Goal: Task Accomplishment & Management: Manage account settings

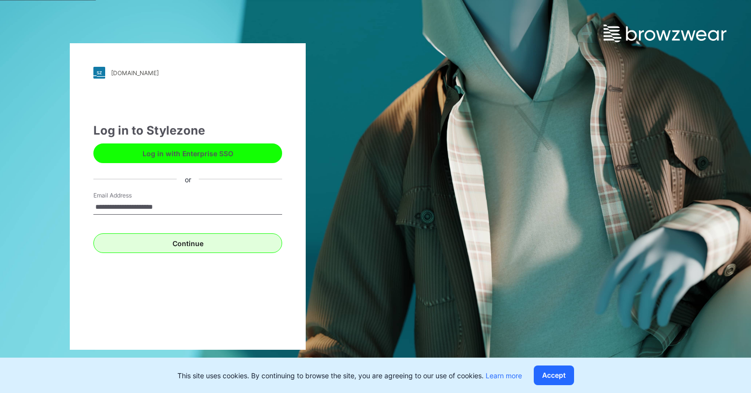
type input "**********"
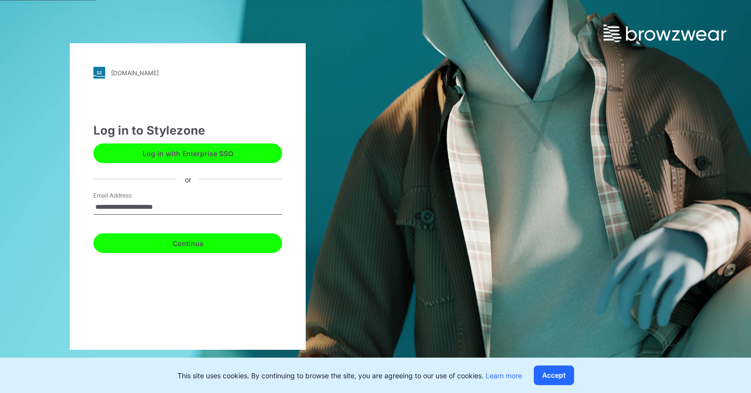
click at [221, 252] on button "Continue" at bounding box center [187, 243] width 189 height 20
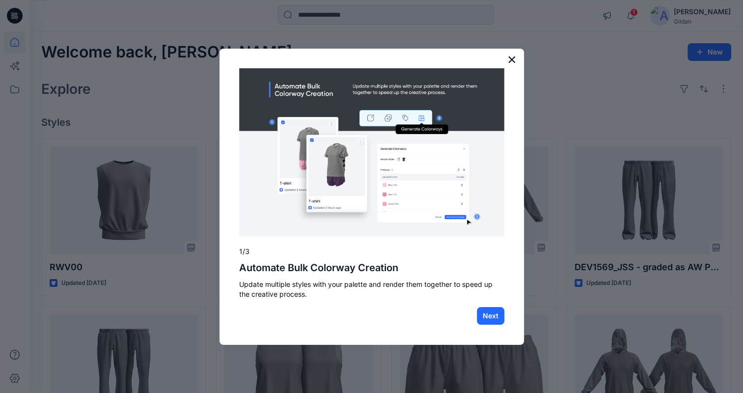
click at [512, 60] on button "×" at bounding box center [512, 60] width 9 height 16
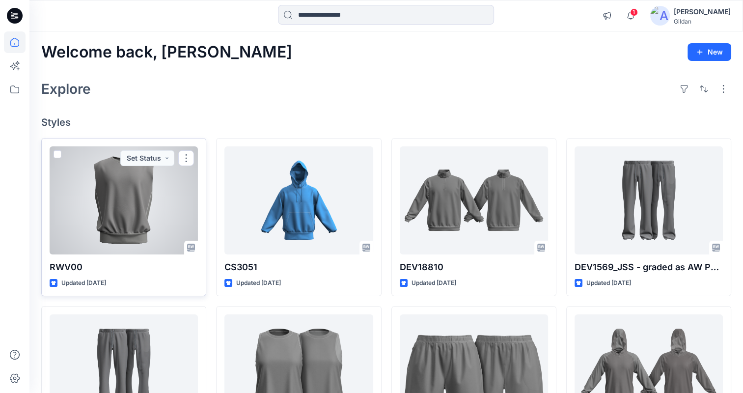
click at [136, 208] on div at bounding box center [124, 200] width 148 height 108
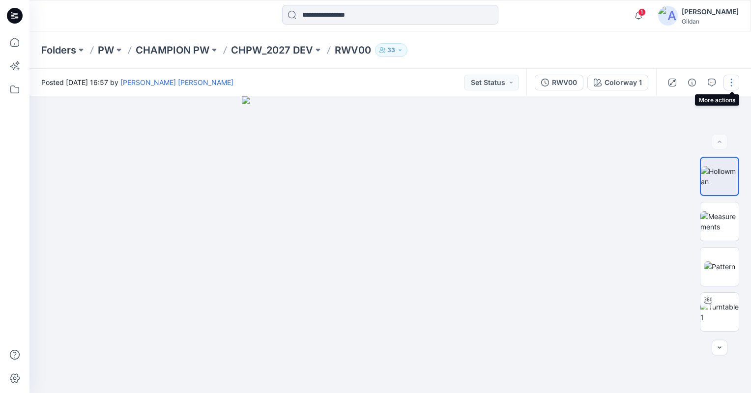
click at [729, 85] on button "button" at bounding box center [731, 83] width 16 height 16
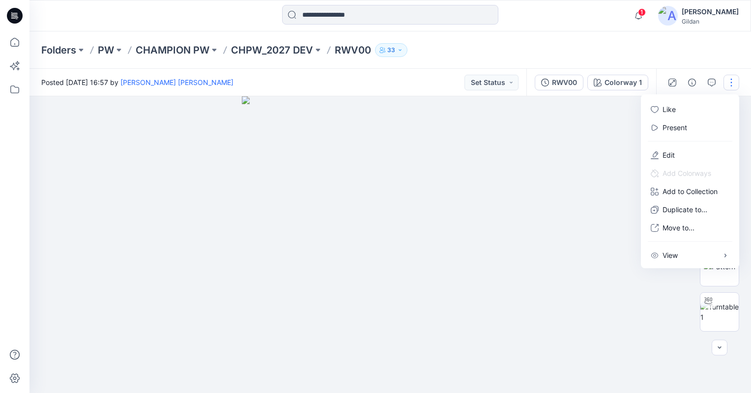
click at [715, 55] on div "Folders PW CHAMPION PW CHPW_2027 DEV RWV00 33" at bounding box center [389, 49] width 721 height 37
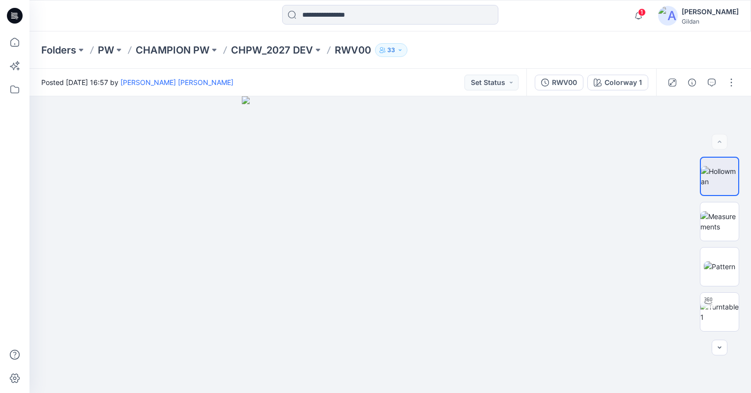
click at [692, 15] on div "[PERSON_NAME]" at bounding box center [709, 12] width 57 height 12
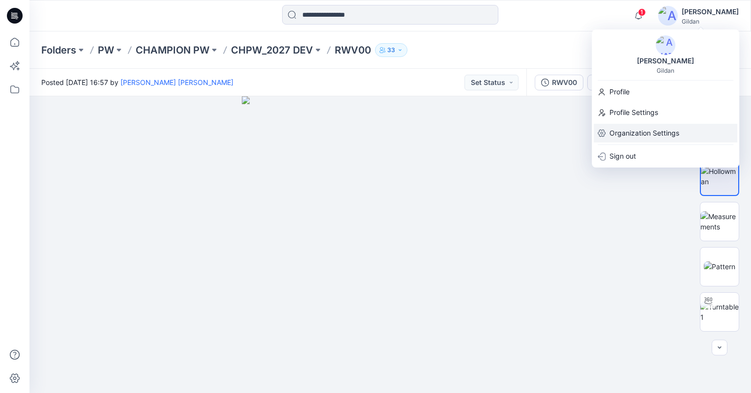
click at [630, 135] on p "Organization Settings" at bounding box center [644, 133] width 70 height 19
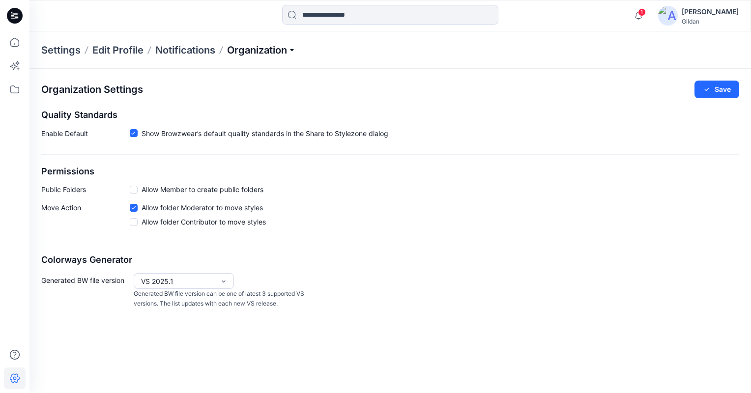
click at [287, 47] on p "Organization" at bounding box center [261, 50] width 69 height 14
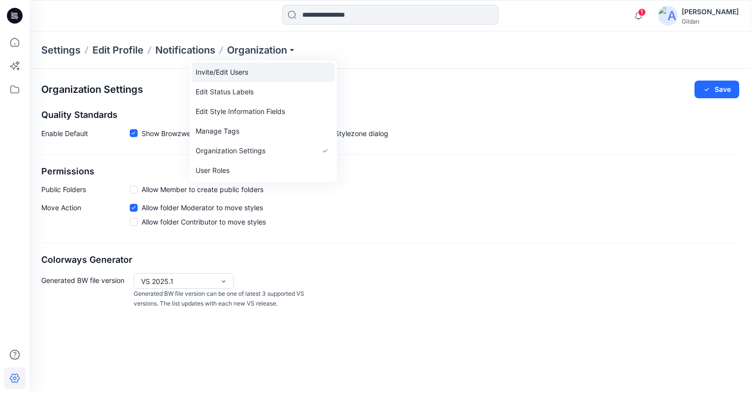
click at [248, 68] on link "Invite/Edit Users" at bounding box center [263, 72] width 143 height 20
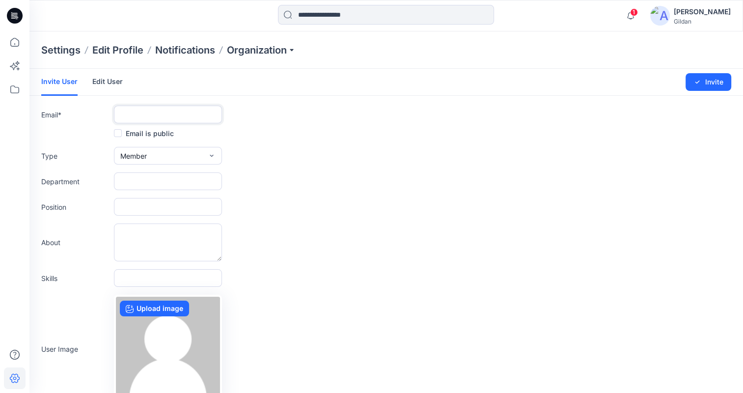
click at [129, 108] on input "text" at bounding box center [168, 115] width 108 height 18
paste input "**********"
type input "**********"
click at [303, 149] on div "Type Member External Member Admin" at bounding box center [386, 156] width 690 height 18
click at [716, 82] on button "Invite" at bounding box center [709, 82] width 46 height 18
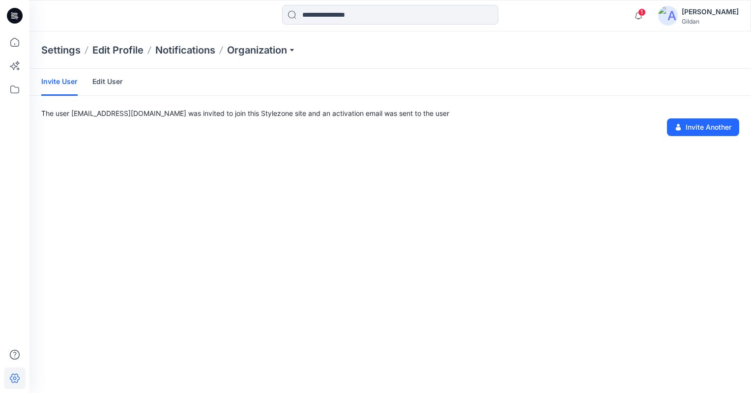
click at [107, 81] on link "Edit User" at bounding box center [107, 82] width 30 height 26
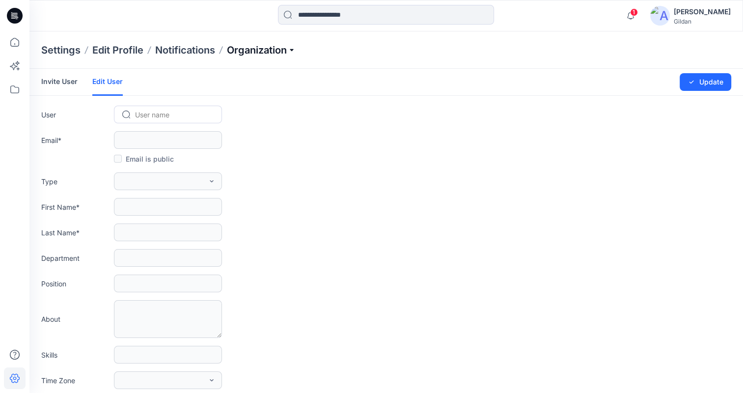
click at [264, 52] on p "Organization" at bounding box center [261, 50] width 69 height 14
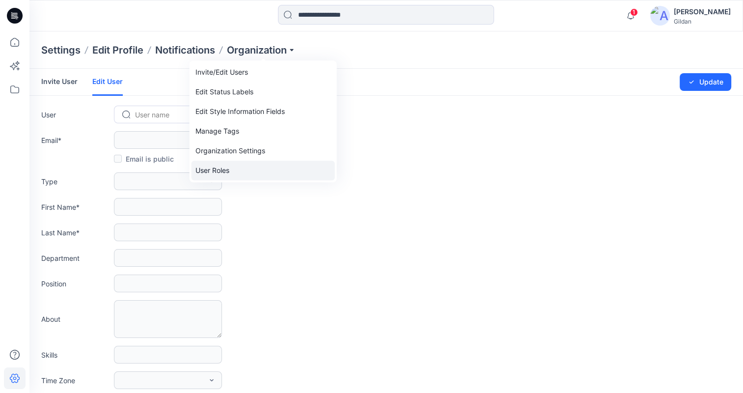
click at [242, 174] on link "User Roles" at bounding box center [263, 171] width 143 height 20
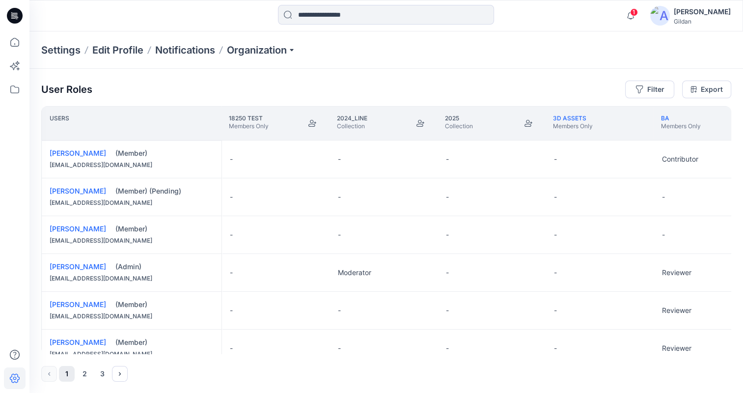
click at [36, 188] on div "User Roles Filter Export Users 18250 TESt Members Only 2024_LINE Collection 202…" at bounding box center [386, 231] width 714 height 325
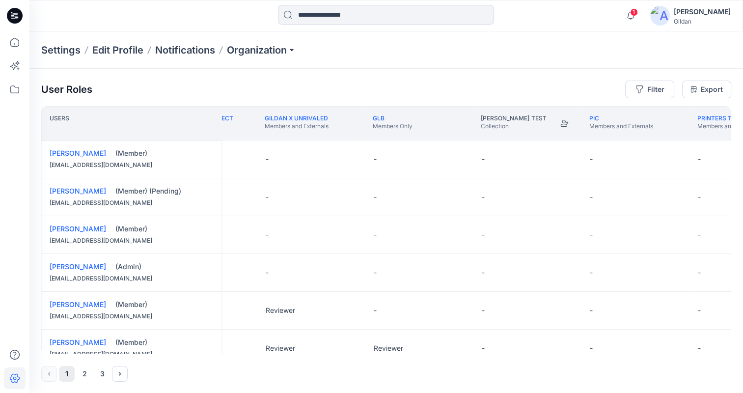
scroll to position [0, 1371]
click at [350, 196] on button "Edit Role" at bounding box center [348, 197] width 18 height 18
click at [283, 238] on button "Reviewer" at bounding box center [301, 238] width 106 height 18
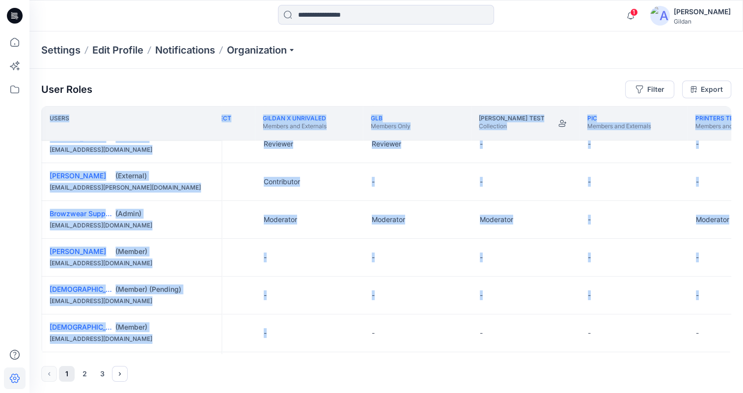
drag, startPoint x: 321, startPoint y: 354, endPoint x: 333, endPoint y: 352, distance: 12.4
click at [333, 352] on div "User Roles Filter Export Users DESIGN TRAINING Members Only FIT STANDARDS PROJE…" at bounding box center [386, 231] width 714 height 325
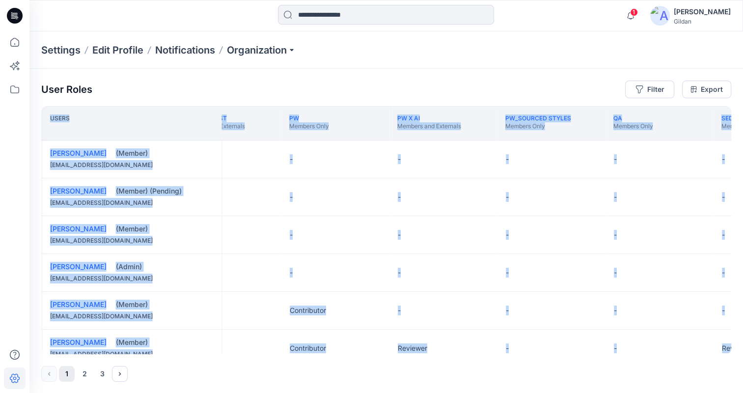
scroll to position [0, 1892]
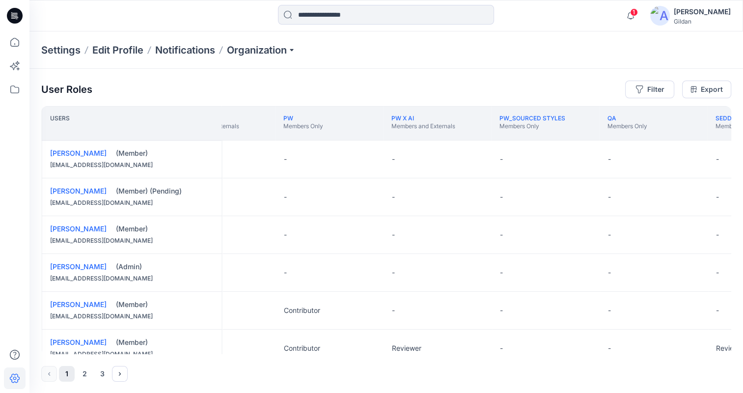
click at [312, 192] on div "-" at bounding box center [330, 196] width 108 height 37
drag, startPoint x: 347, startPoint y: 199, endPoint x: 315, endPoint y: 202, distance: 32.1
click at [331, 201] on div "-" at bounding box center [330, 196] width 108 height 37
click at [287, 200] on div "-" at bounding box center [330, 196] width 108 height 37
click at [283, 194] on div "-" at bounding box center [330, 196] width 108 height 37
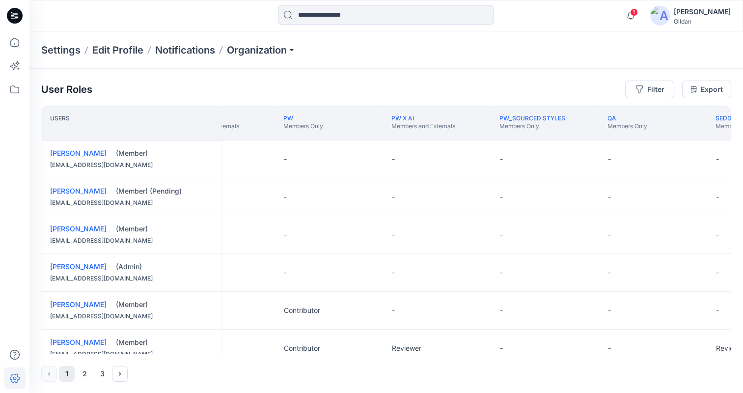
click at [377, 200] on div "-" at bounding box center [330, 196] width 108 height 37
click at [292, 201] on div "-" at bounding box center [330, 196] width 108 height 37
click at [373, 201] on div "-" at bounding box center [330, 196] width 108 height 37
click at [366, 197] on button "Edit Role" at bounding box center [368, 197] width 18 height 18
click at [308, 241] on button "Reviewer" at bounding box center [321, 238] width 106 height 18
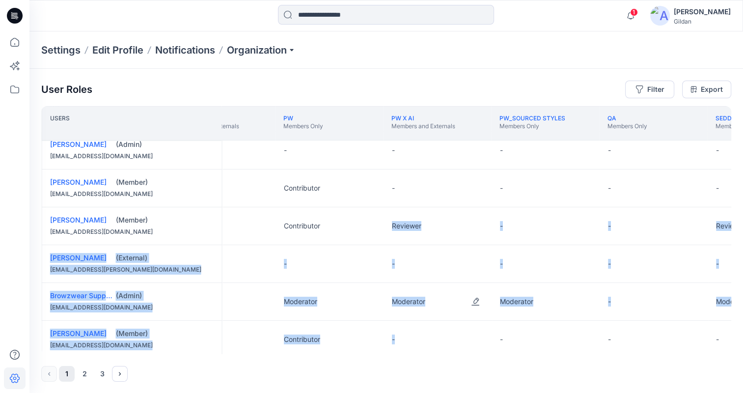
drag, startPoint x: 451, startPoint y: 354, endPoint x: 483, endPoint y: 350, distance: 32.6
click at [483, 350] on div "Users PIC Members and Externals Printers Test Members and Externals PW Members …" at bounding box center [386, 230] width 690 height 248
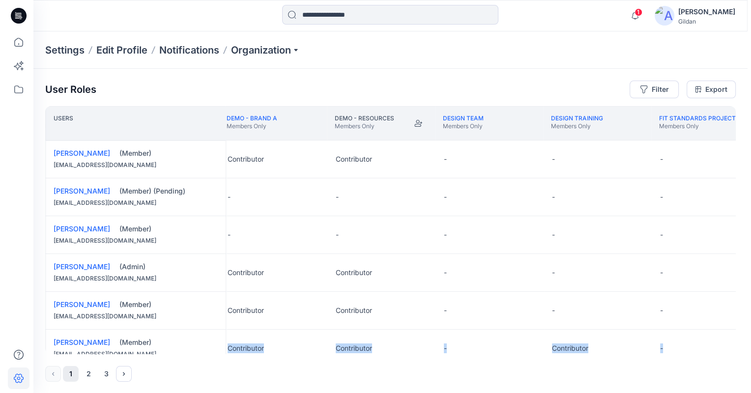
scroll to position [0, 655]
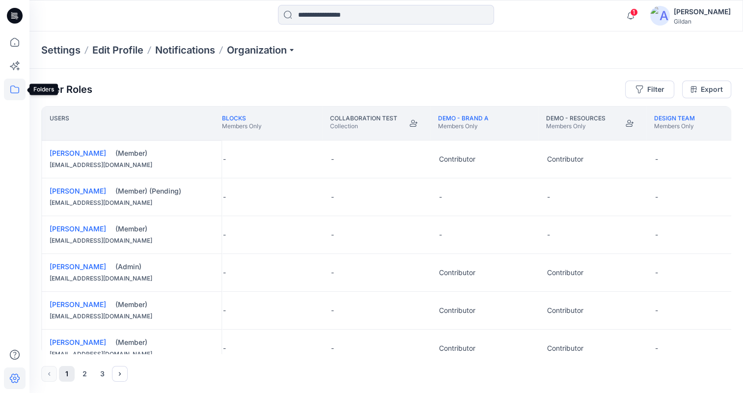
click at [11, 87] on icon at bounding box center [15, 90] width 22 height 22
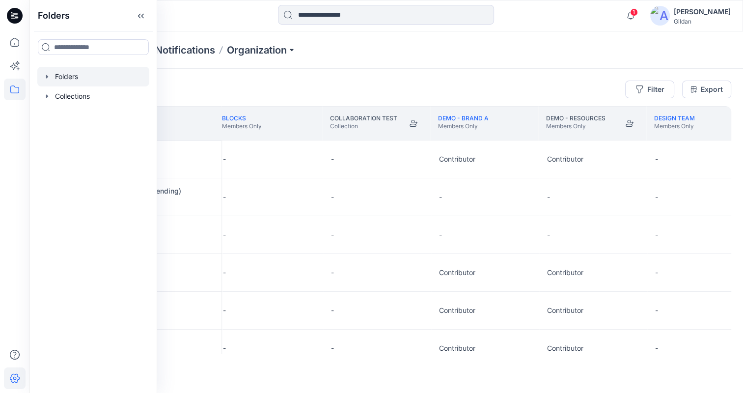
click at [78, 75] on div at bounding box center [93, 77] width 112 height 20
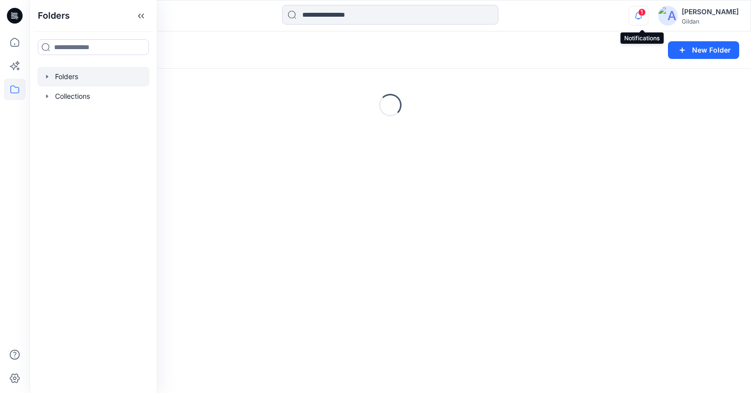
click at [648, 16] on icon "button" at bounding box center [638, 16] width 19 height 20
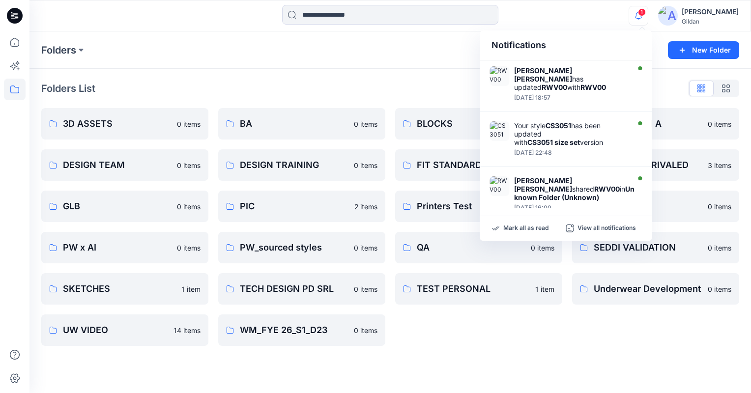
click at [645, 16] on span "1" at bounding box center [642, 12] width 8 height 8
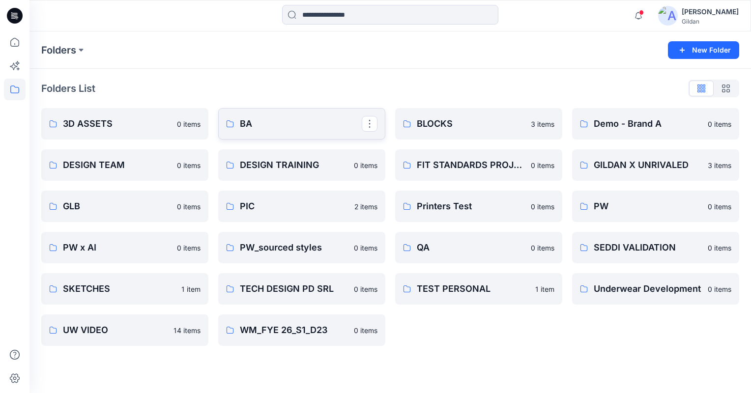
click at [274, 128] on p "BA" at bounding box center [301, 124] width 122 height 14
click at [723, 166] on button "button" at bounding box center [723, 165] width 16 height 16
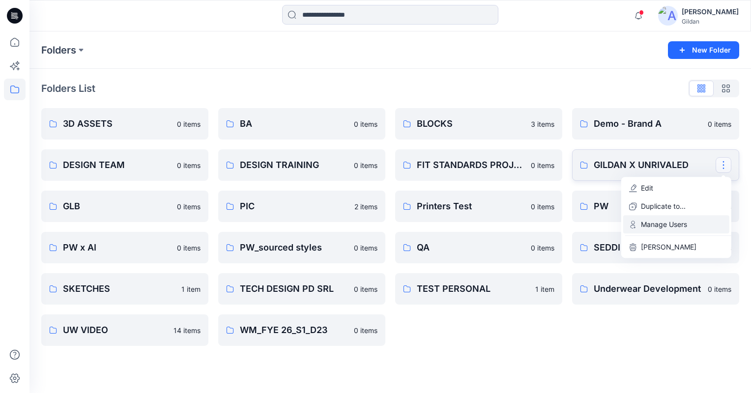
click at [678, 227] on p "Manage Users" at bounding box center [664, 224] width 46 height 10
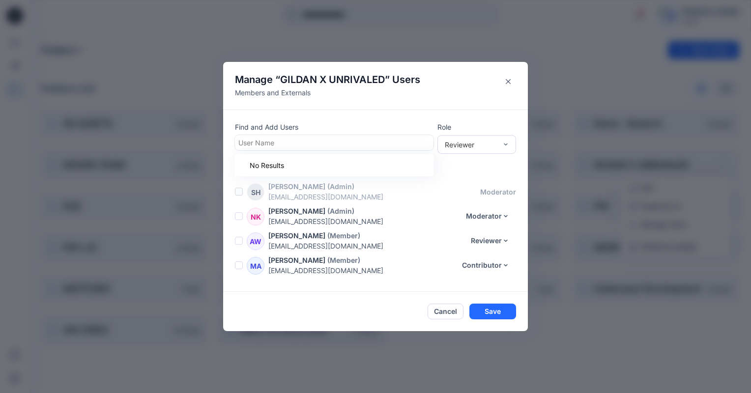
click at [309, 138] on div at bounding box center [334, 143] width 192 height 12
type input "****"
click at [308, 171] on p "[PERSON_NAME]" at bounding box center [285, 167] width 56 height 13
click at [484, 310] on button "Save" at bounding box center [492, 312] width 47 height 16
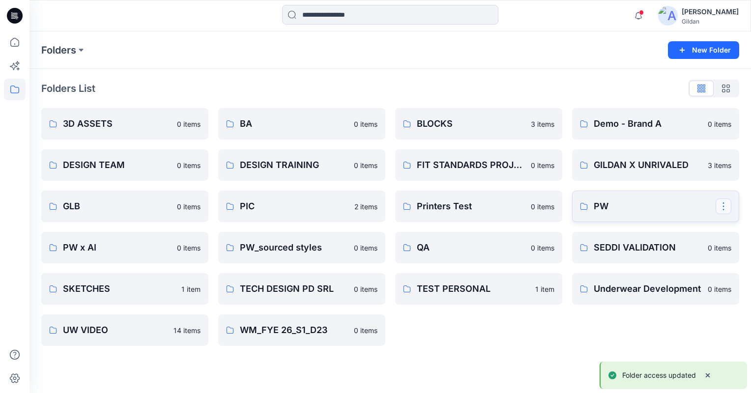
drag, startPoint x: 712, startPoint y: 206, endPoint x: 722, endPoint y: 207, distance: 9.9
click at [722, 207] on button "button" at bounding box center [723, 206] width 16 height 16
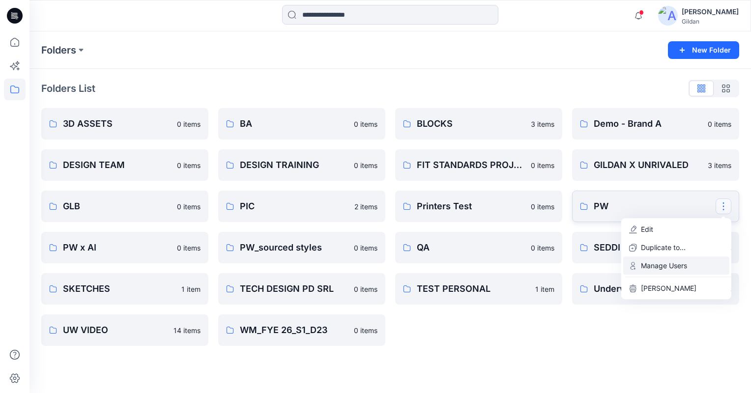
click at [658, 265] on p "Manage Users" at bounding box center [664, 265] width 46 height 10
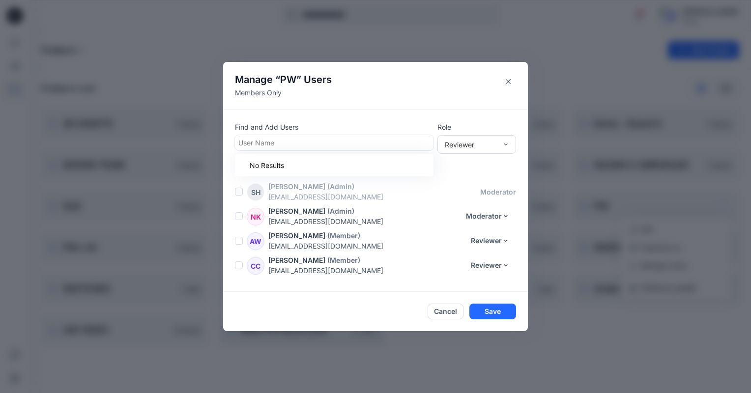
click at [323, 139] on div at bounding box center [334, 143] width 192 height 12
type input "*******"
click at [316, 165] on div "AY [PERSON_NAME]" at bounding box center [334, 167] width 187 height 14
click at [497, 311] on button "Save" at bounding box center [492, 312] width 47 height 16
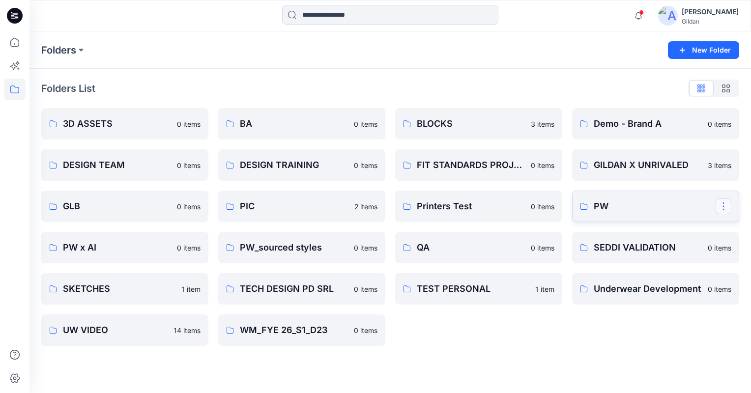
click at [719, 203] on button "button" at bounding box center [723, 206] width 16 height 16
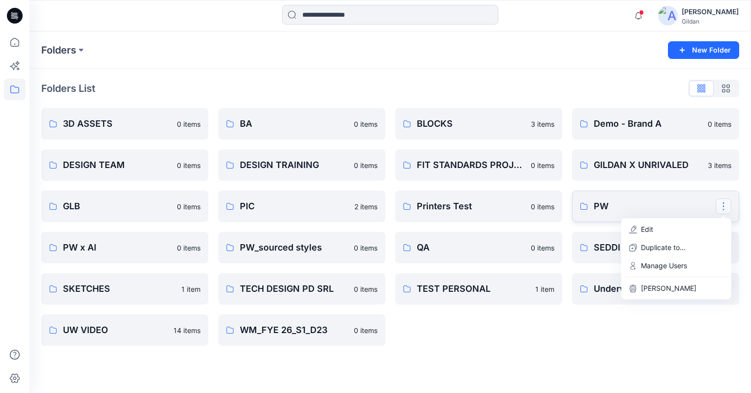
click at [602, 200] on p "PW" at bounding box center [655, 206] width 122 height 14
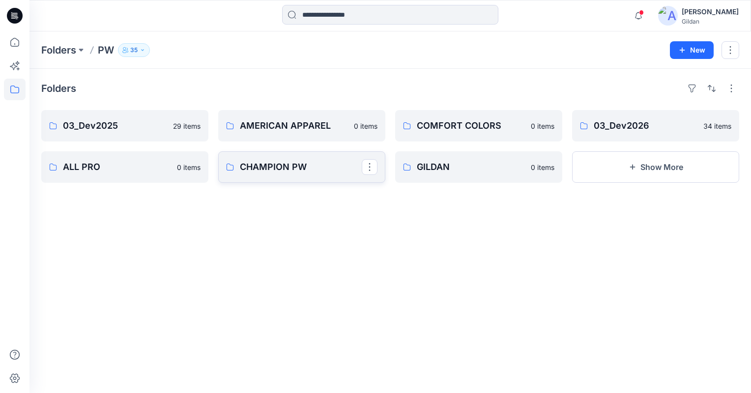
click at [290, 168] on p "CHAMPION PW" at bounding box center [301, 167] width 122 height 14
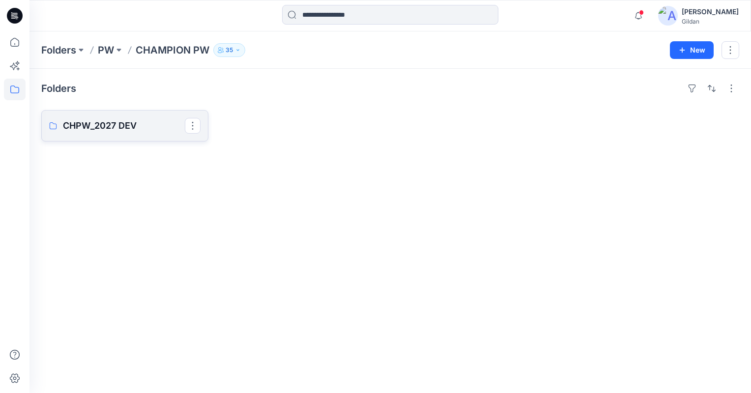
click at [133, 130] on p "CHPW_2027 DEV" at bounding box center [124, 126] width 122 height 14
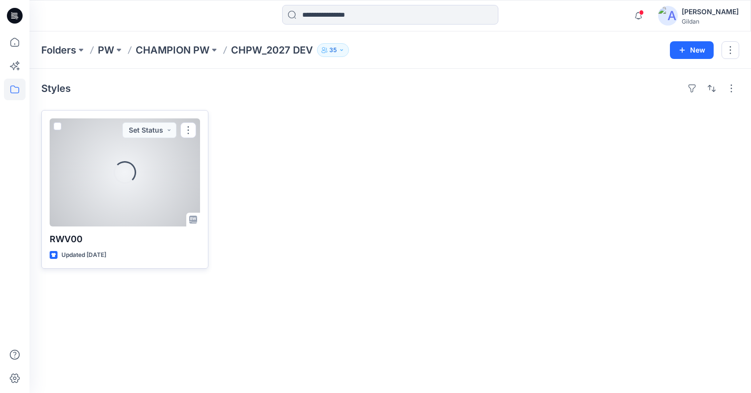
click at [109, 172] on div "Loading..." at bounding box center [125, 172] width 150 height 108
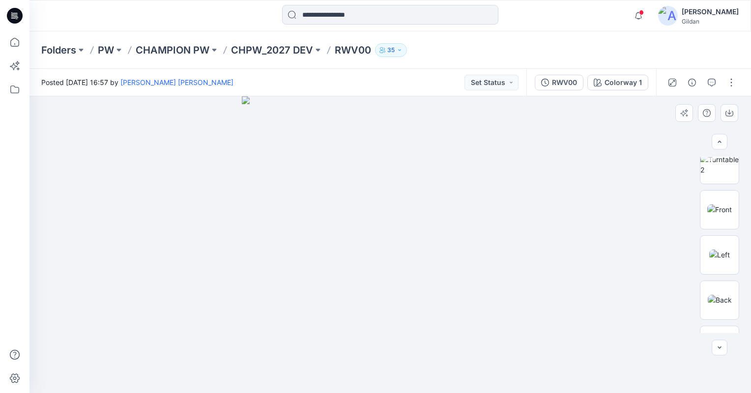
scroll to position [234, 0]
click at [717, 208] on img at bounding box center [719, 213] width 25 height 10
click at [647, 53] on div "Folders PW CHAMPION PW CHPW_2027 DEV RWV00 35" at bounding box center [351, 50] width 621 height 14
click at [590, 49] on div "Folders PW CHAMPION PW CHPW_2027 DEV RWV00 35" at bounding box center [351, 50] width 621 height 14
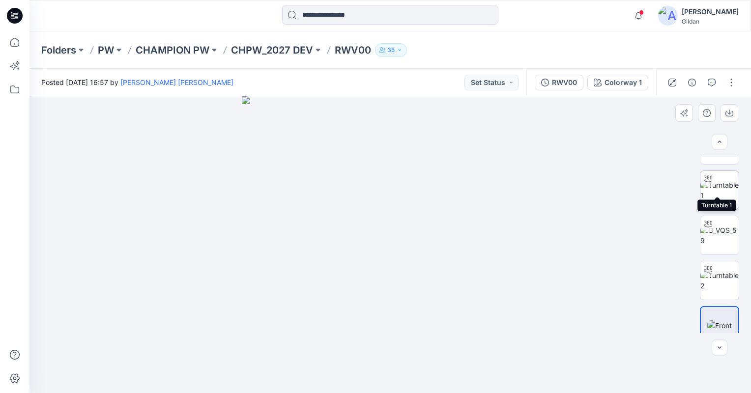
scroll to position [136, 0]
